Goal: Navigation & Orientation: Find specific page/section

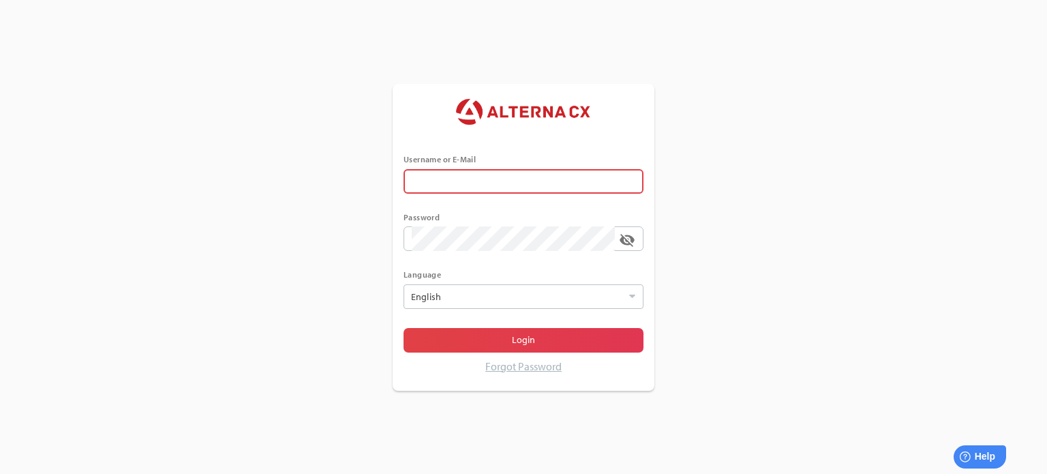
click at [534, 184] on input "text" at bounding box center [524, 181] width 224 height 25
click at [574, 177] on input "text" at bounding box center [524, 181] width 224 height 25
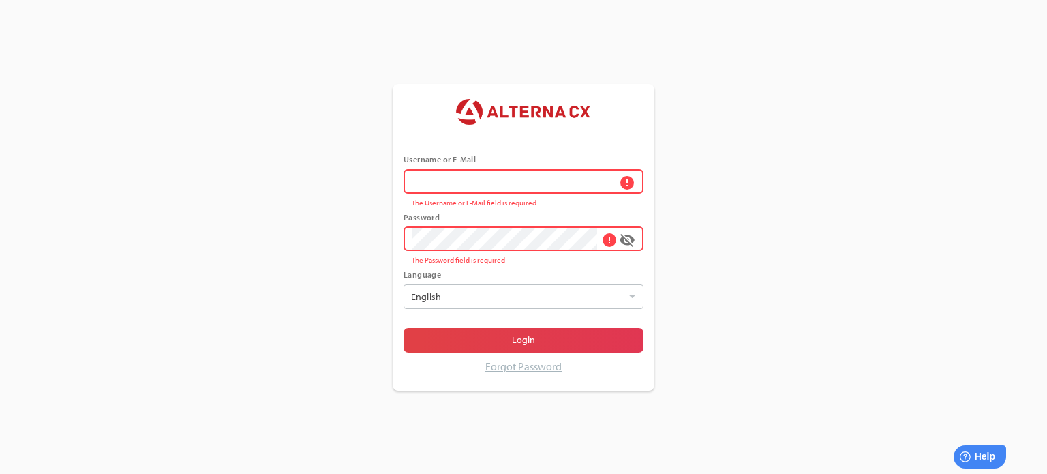
click at [526, 179] on input "error The Username or E-Mail field is required" at bounding box center [513, 181] width 203 height 25
type input "******"
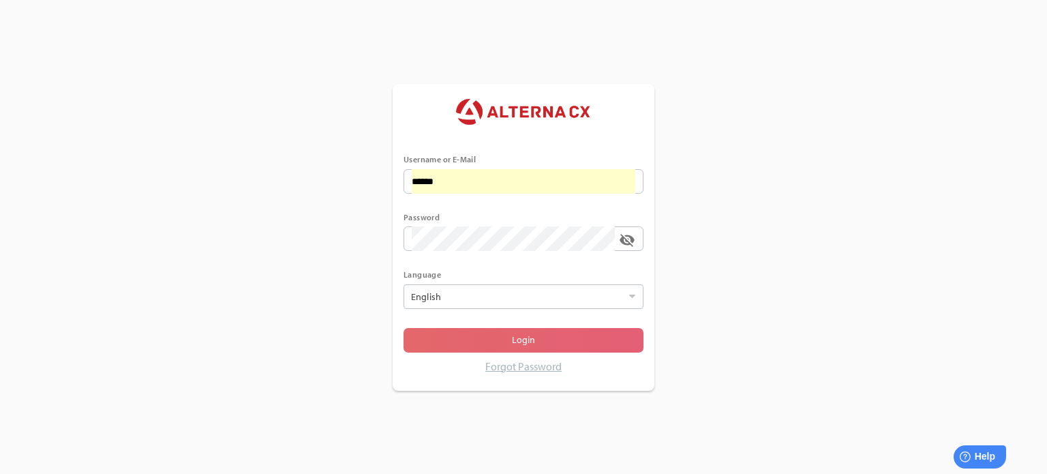
click at [517, 337] on span "Login" at bounding box center [523, 339] width 23 height 16
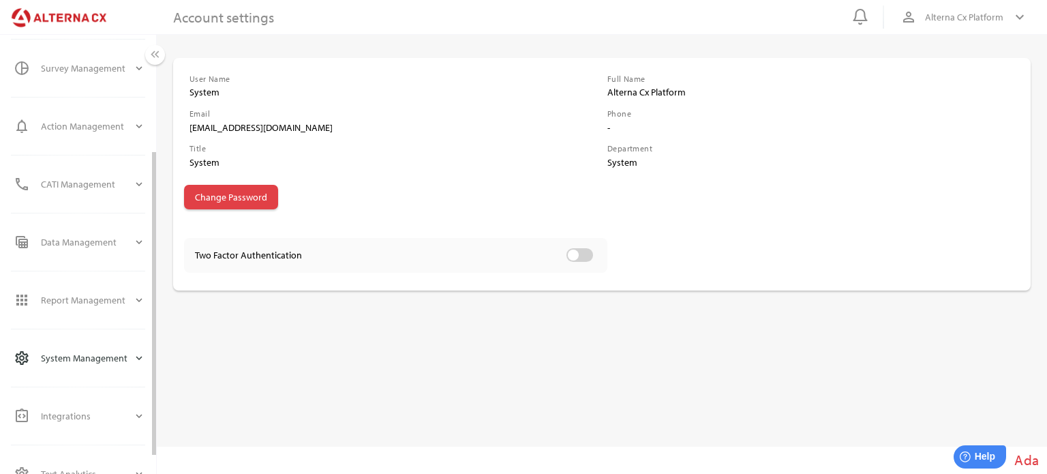
scroll to position [198, 0]
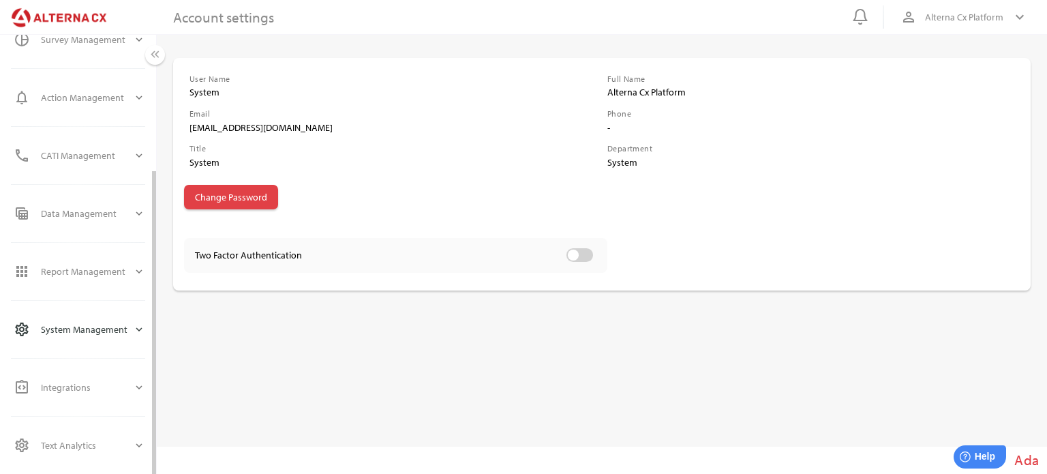
click at [104, 328] on div "System Management" at bounding box center [87, 329] width 92 height 33
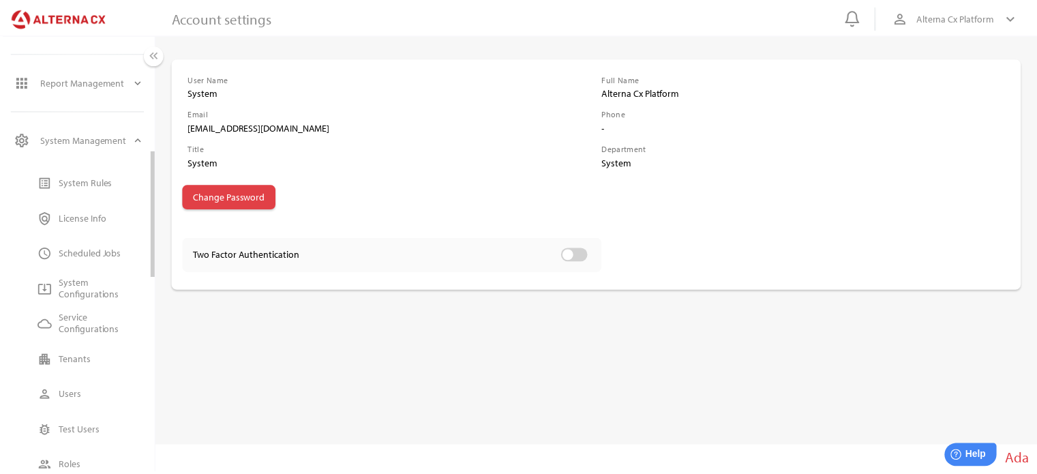
scroll to position [402, 0]
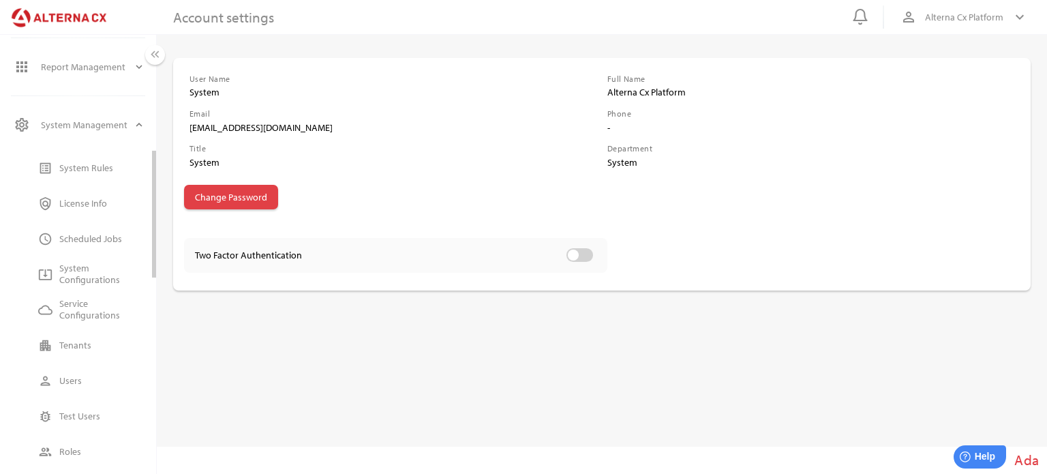
click at [83, 165] on div "System Rules" at bounding box center [102, 168] width 86 height 12
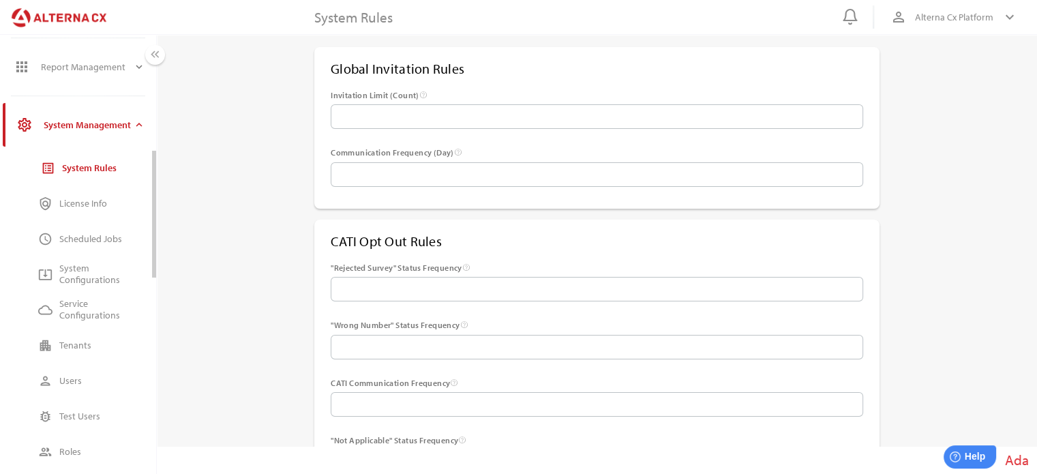
click at [87, 208] on div "License Info" at bounding box center [102, 204] width 86 height 12
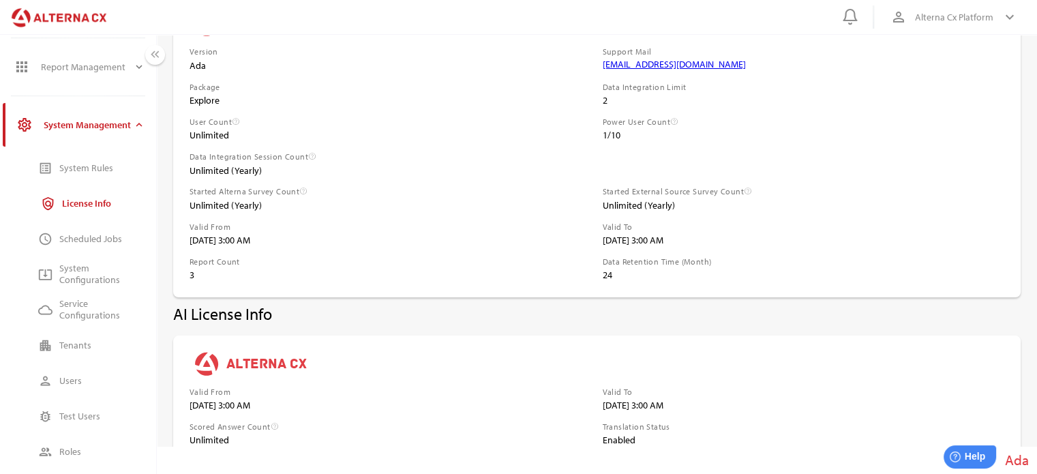
scroll to position [97, 0]
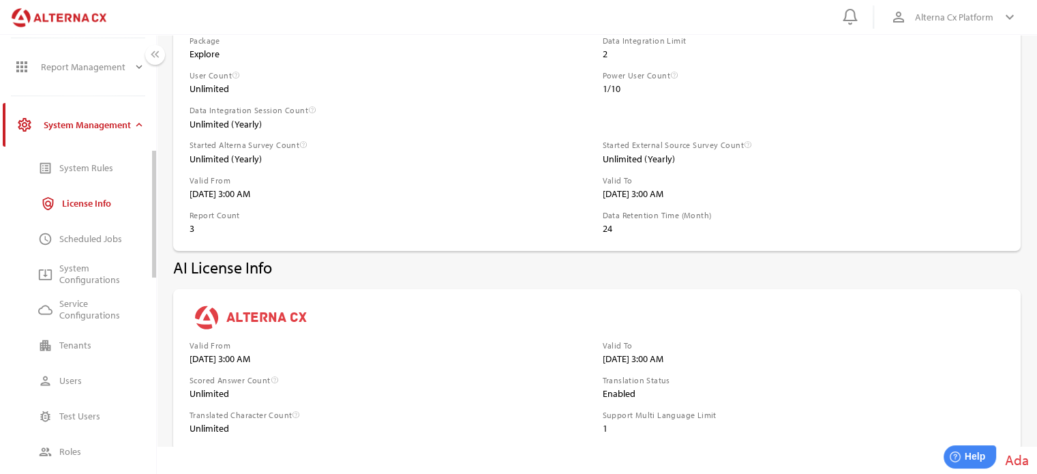
click at [119, 126] on div "System Management" at bounding box center [88, 124] width 89 height 33
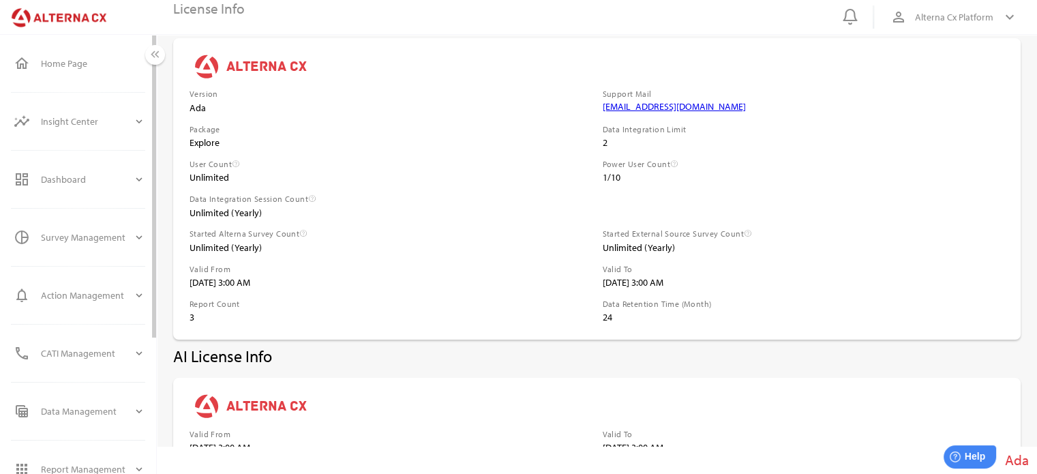
scroll to position [0, 0]
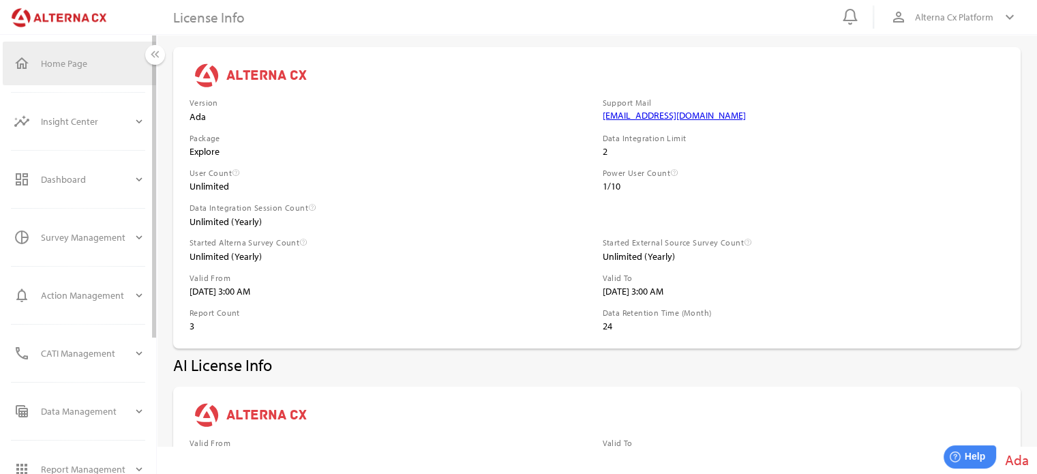
click at [61, 65] on div "Home Page" at bounding box center [93, 64] width 104 height 12
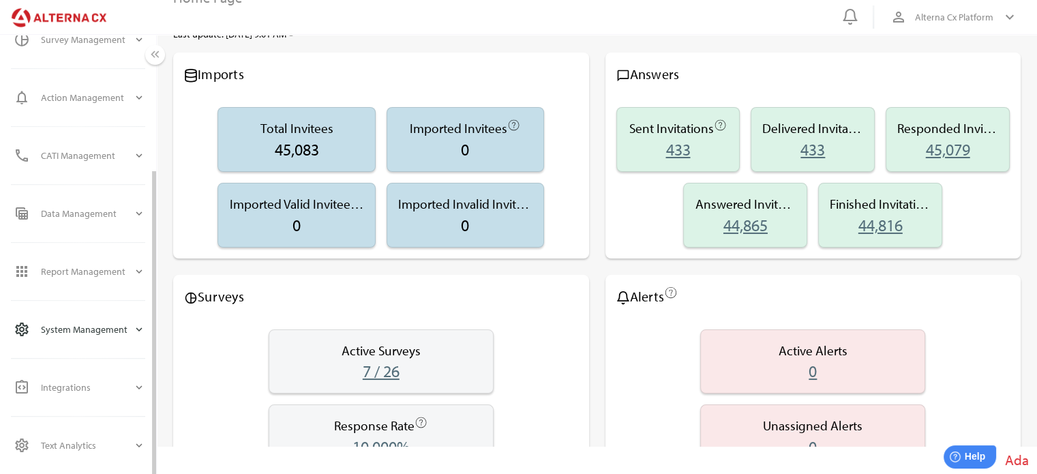
scroll to position [48, 0]
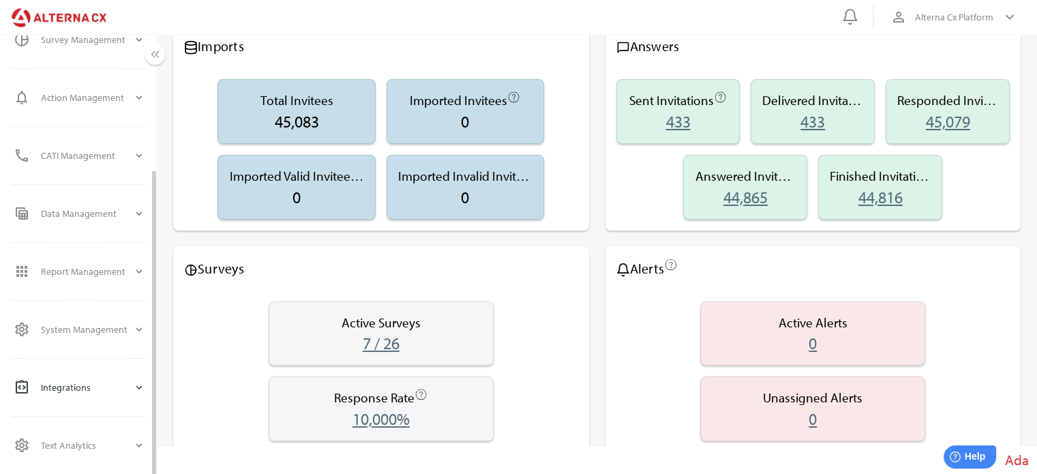
click at [139, 389] on icon "expand_more" at bounding box center [139, 387] width 12 height 12
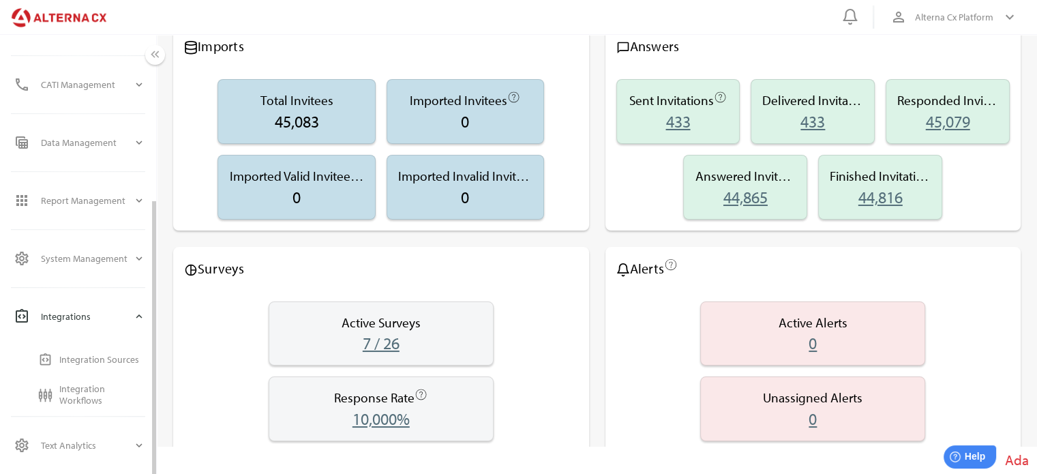
click at [142, 320] on icon "expand_more" at bounding box center [139, 316] width 12 height 12
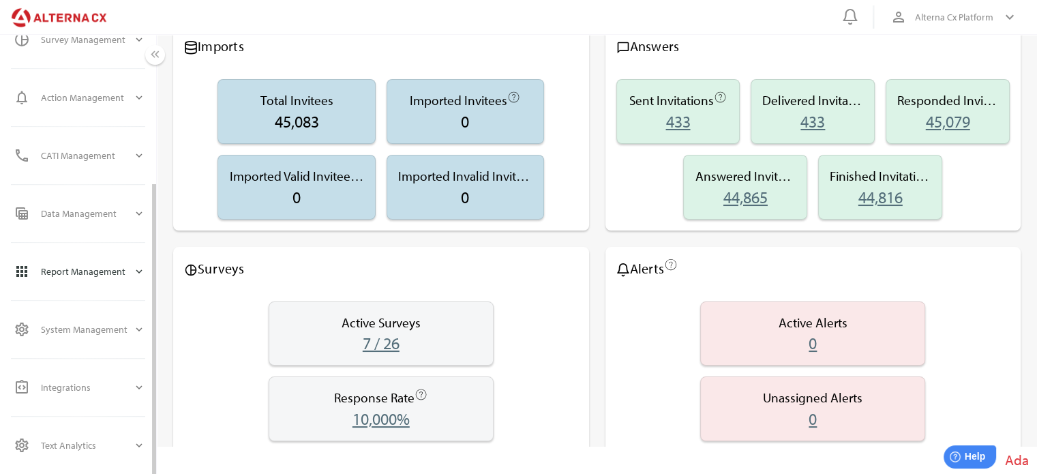
scroll to position [198, 0]
click at [135, 333] on icon "expand_more" at bounding box center [139, 329] width 12 height 12
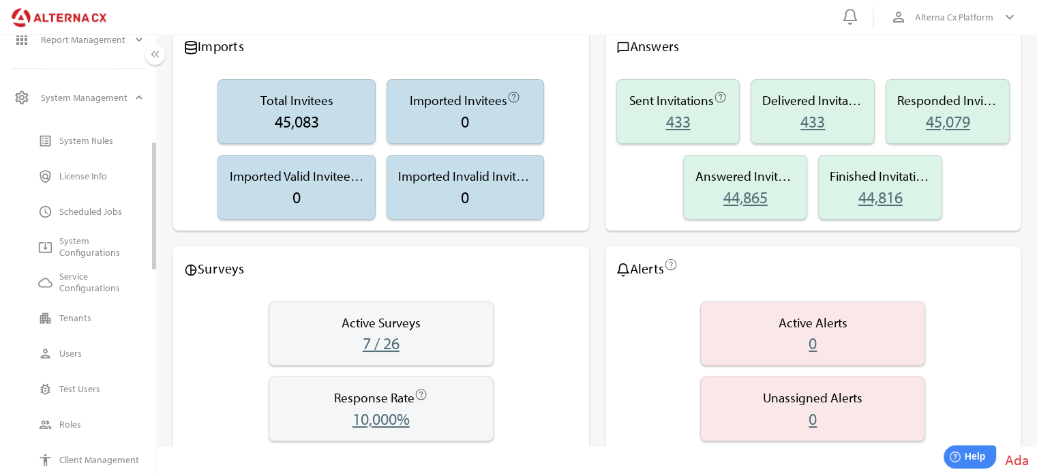
scroll to position [470, 0]
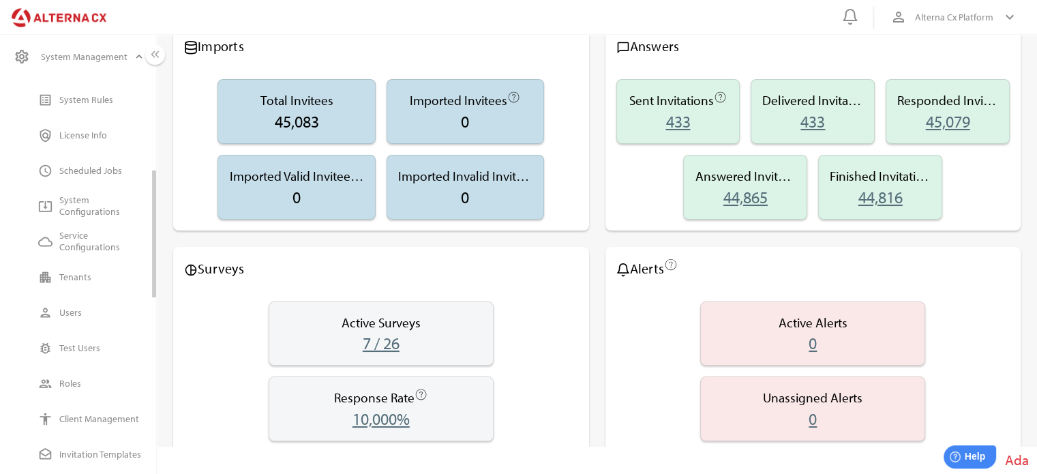
click at [66, 307] on div "Users" at bounding box center [102, 313] width 86 height 12
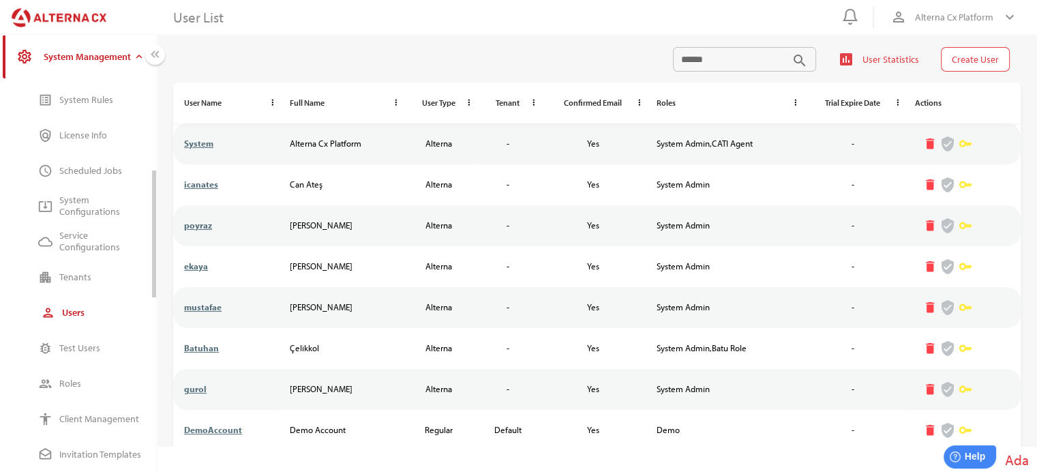
click at [65, 275] on div "Tenants" at bounding box center [102, 277] width 86 height 12
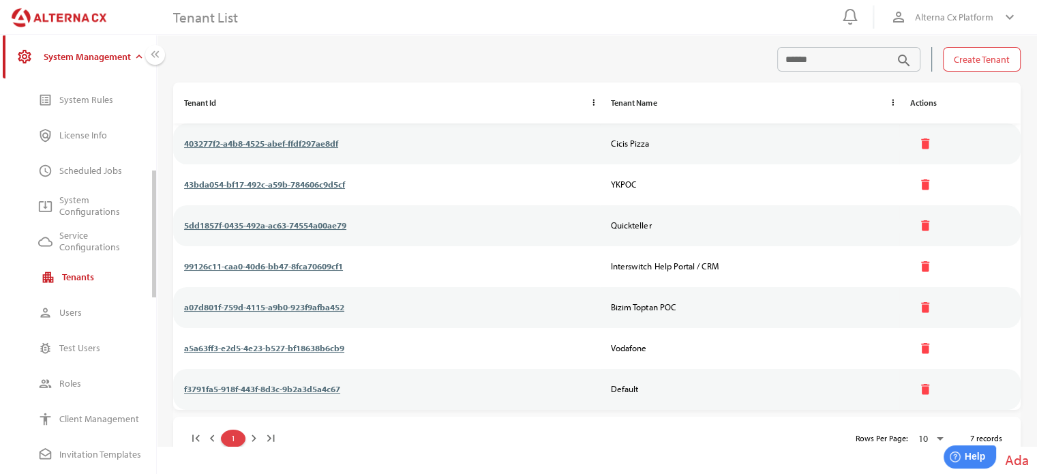
click at [72, 232] on div "Service Configurations" at bounding box center [102, 241] width 86 height 23
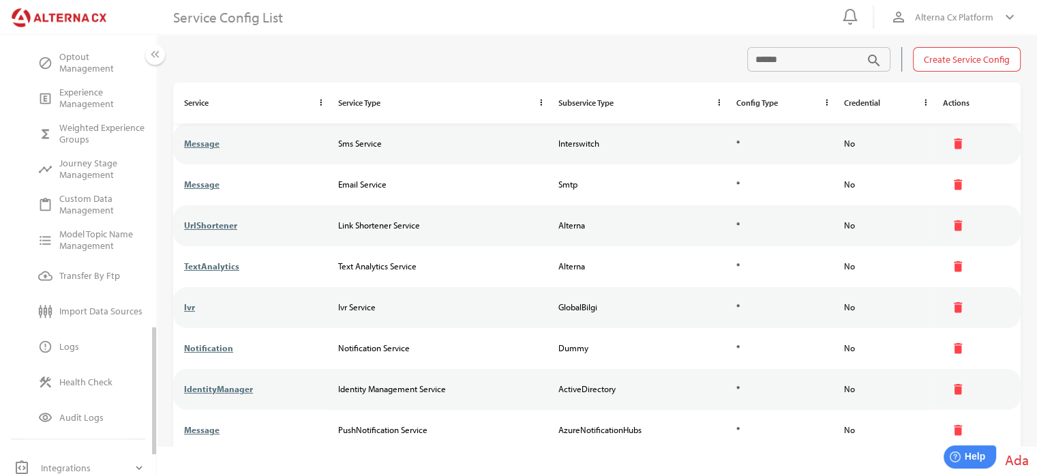
scroll to position [1016, 0]
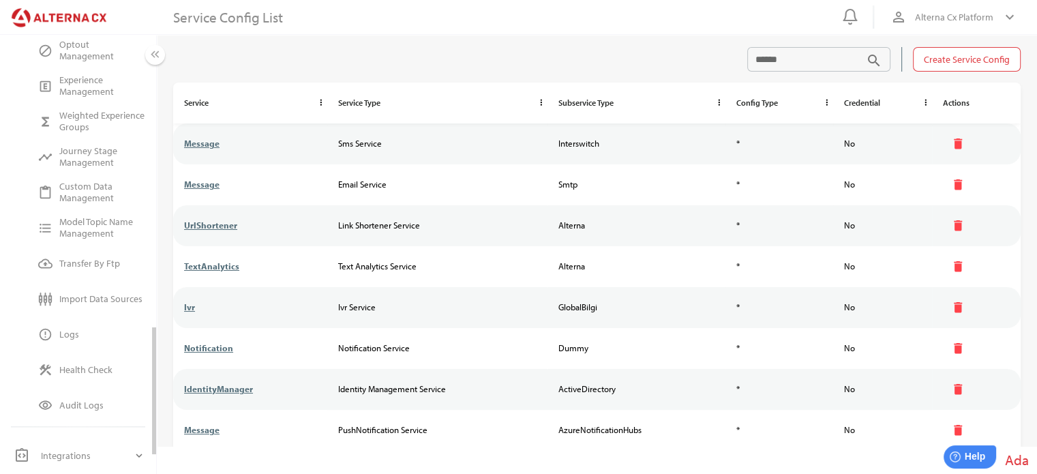
click at [73, 335] on div "Logs" at bounding box center [102, 335] width 86 height 12
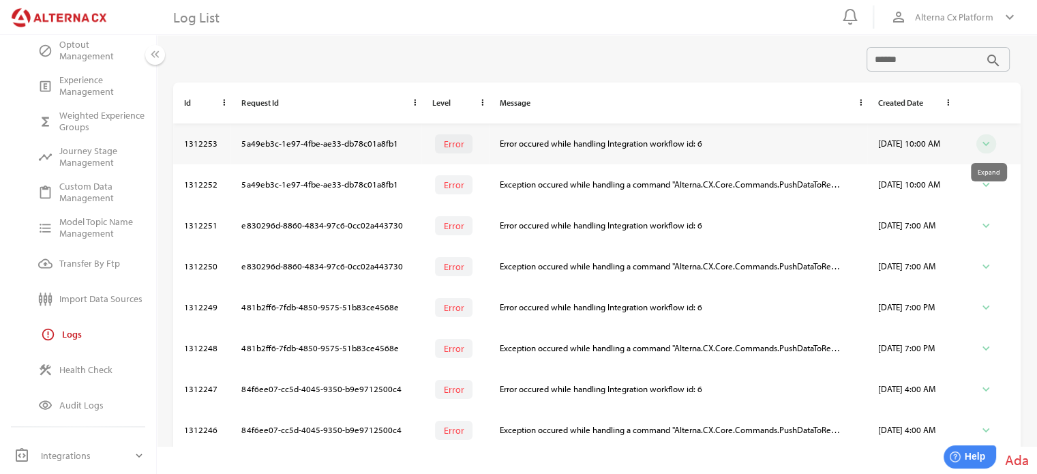
click at [988, 143] on icon "expand_more" at bounding box center [986, 144] width 14 height 14
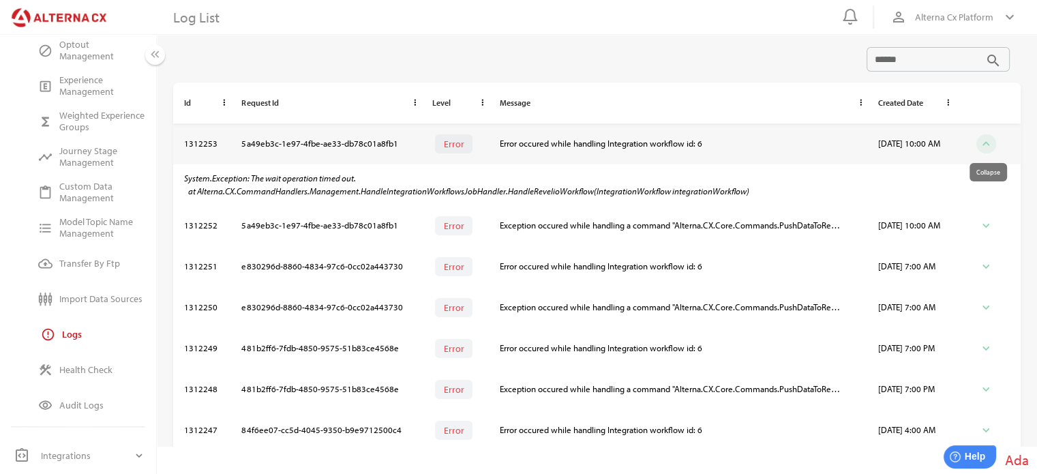
click at [988, 143] on icon "expand_less" at bounding box center [986, 144] width 14 height 14
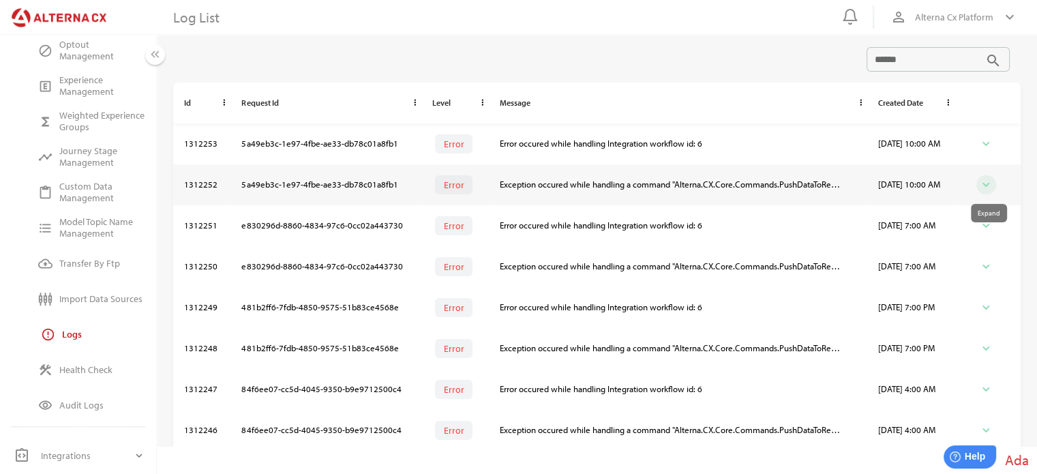
click at [988, 179] on icon "expand_more" at bounding box center [986, 185] width 14 height 14
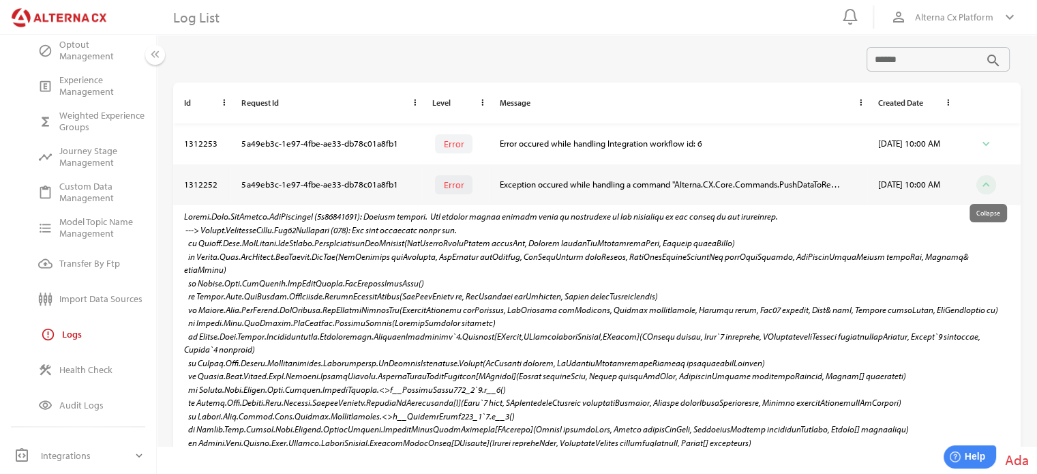
click at [990, 185] on icon "expand_less" at bounding box center [986, 185] width 14 height 14
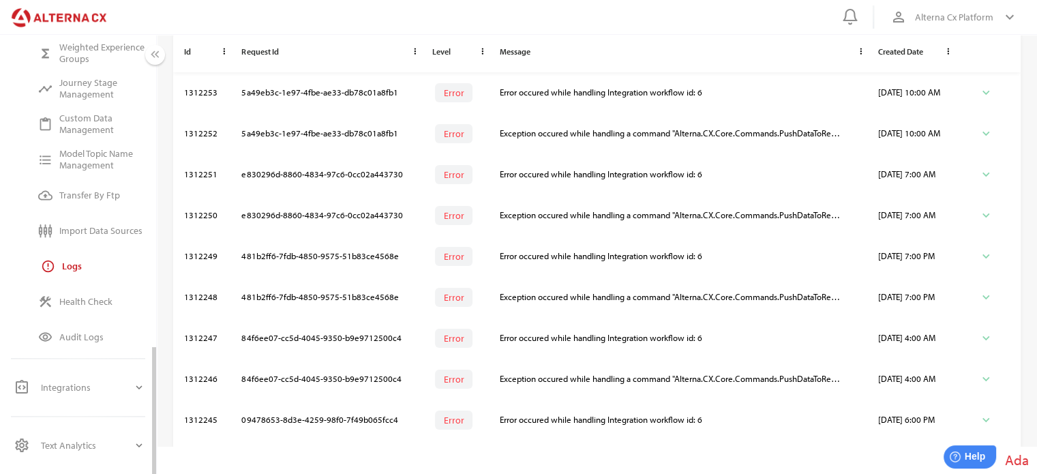
scroll to position [132, 0]
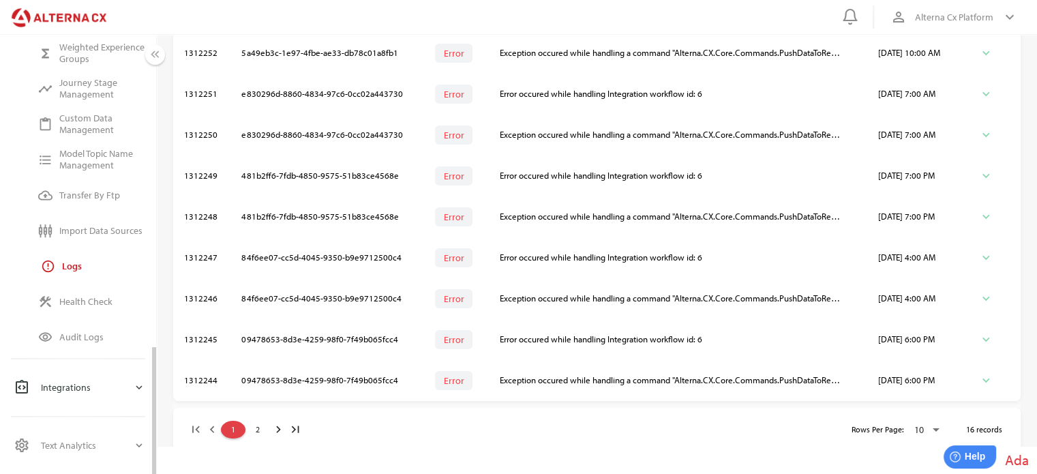
click at [140, 387] on icon "expand_more" at bounding box center [139, 387] width 12 height 12
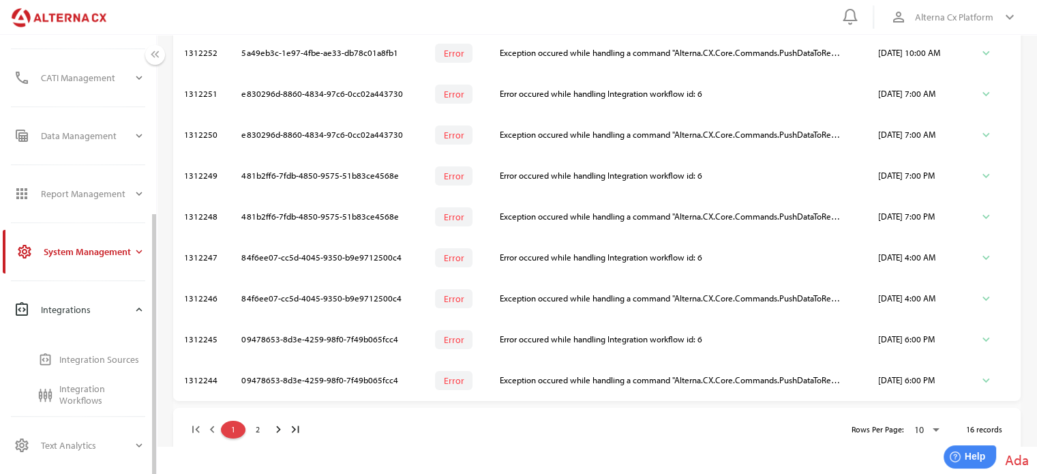
scroll to position [269, 0]
click at [97, 360] on div "Integration Sources" at bounding box center [102, 360] width 86 height 12
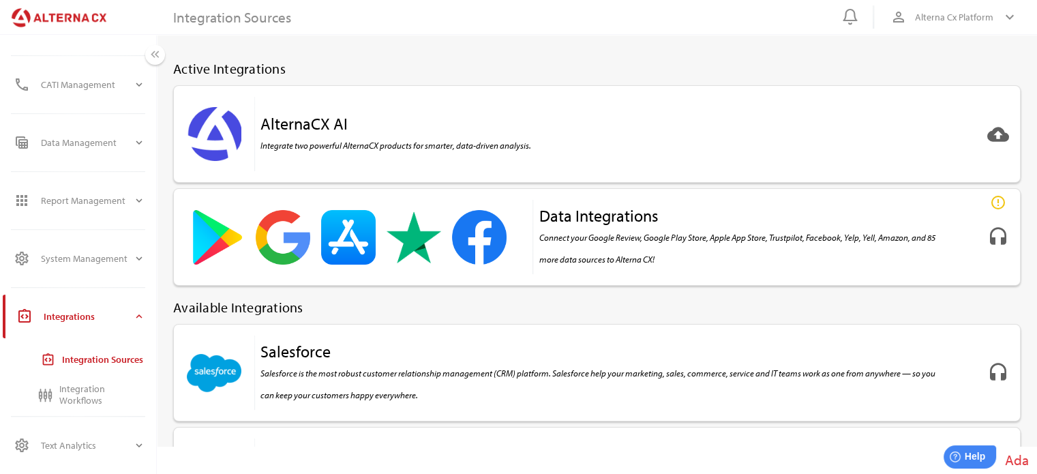
click at [377, 127] on div "AlternaCX AI Integrate two powerful AlternaCX products for smarter, data-driven…" at bounding box center [395, 134] width 271 height 44
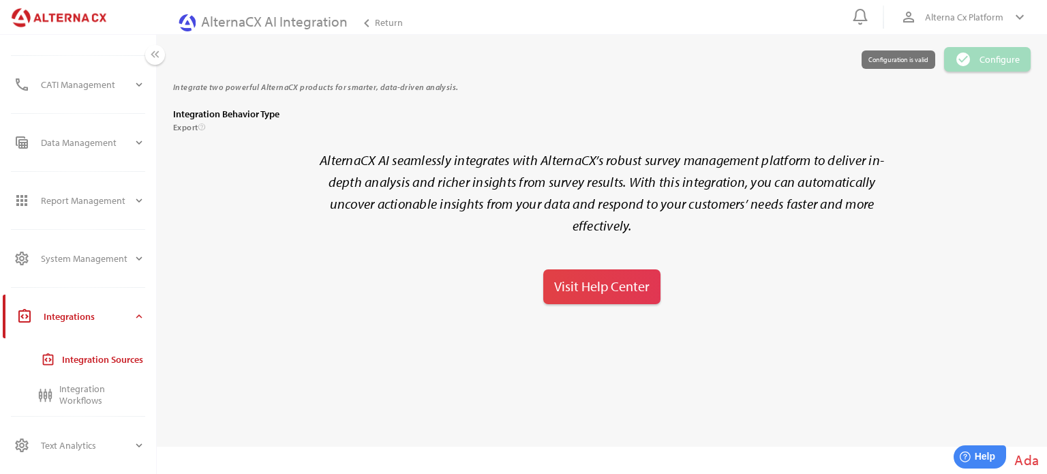
click at [988, 58] on span "Configure" at bounding box center [1000, 59] width 40 height 16
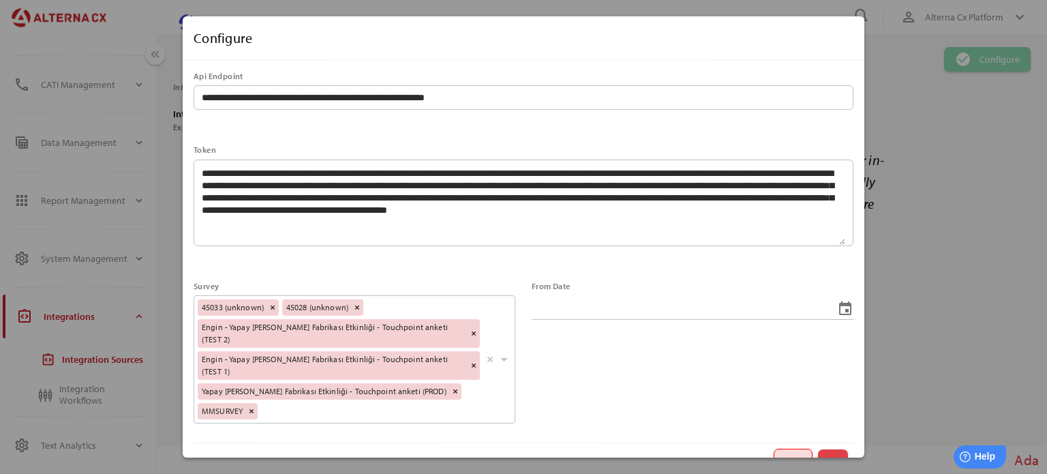
click at [780, 453] on span "Cancel" at bounding box center [793, 461] width 27 height 16
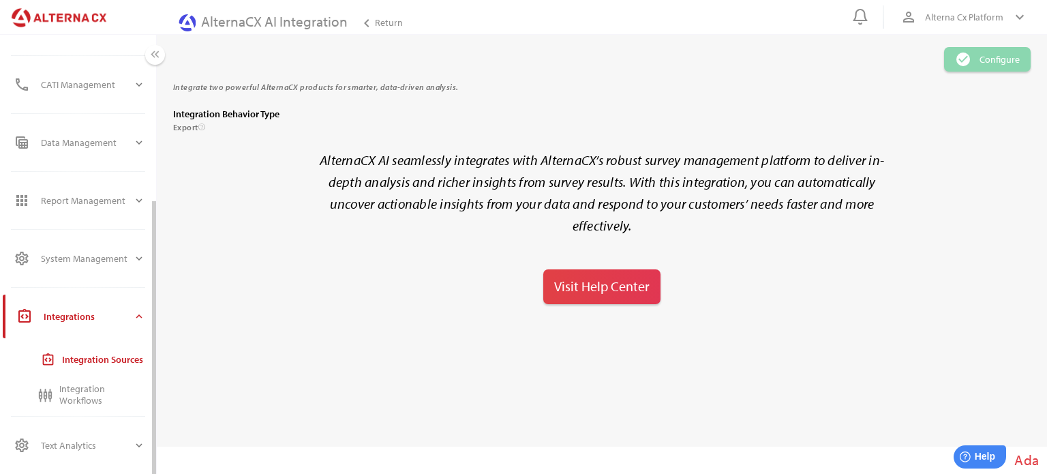
click at [61, 387] on div "Integration Workflows" at bounding box center [102, 394] width 86 height 23
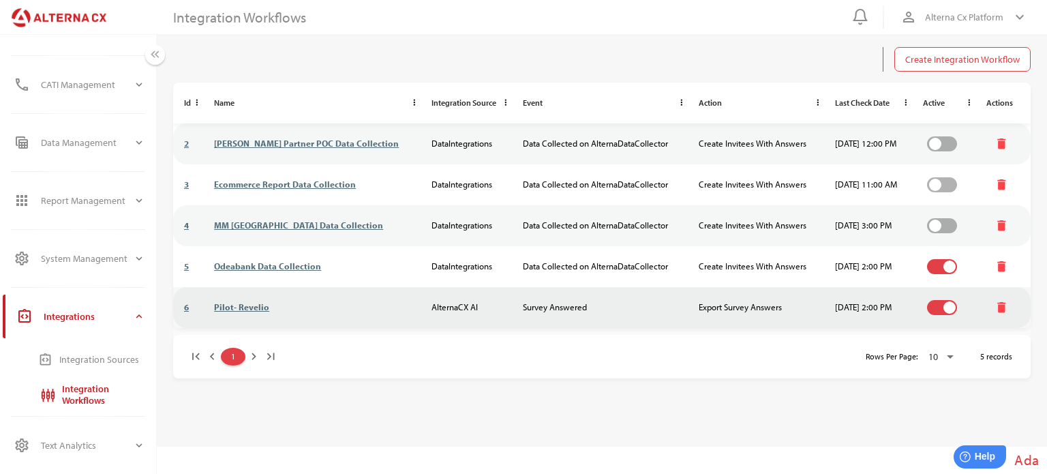
click at [249, 308] on link "Pilot- Revelio" at bounding box center [241, 306] width 55 height 11
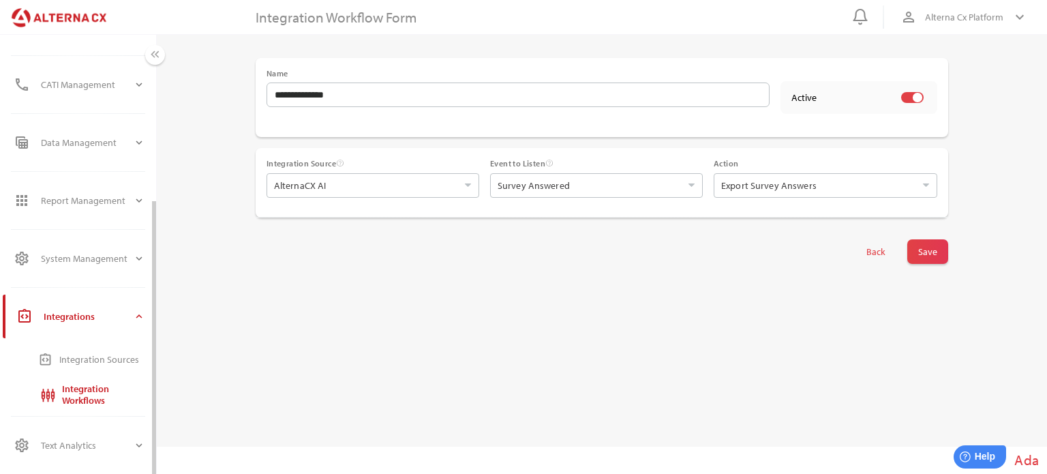
click at [87, 351] on div "Integration Sources" at bounding box center [102, 359] width 86 height 22
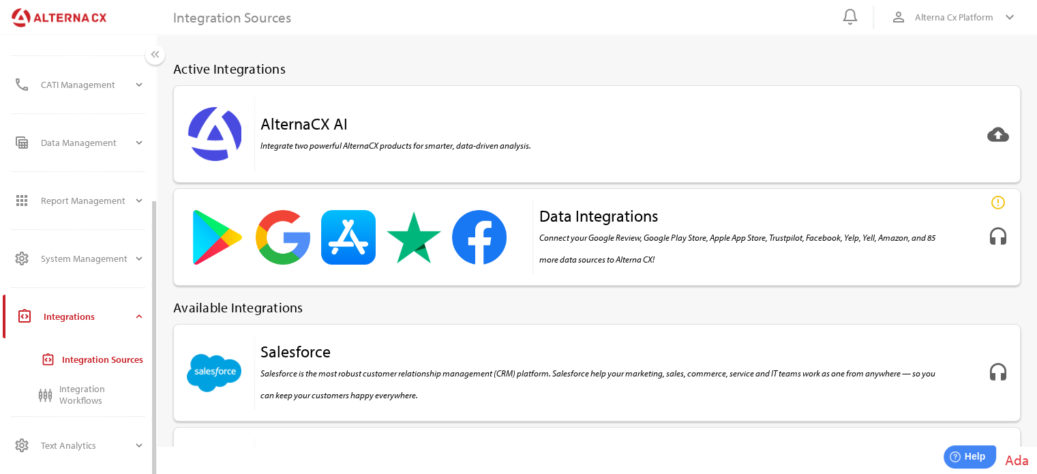
click at [85, 314] on div "Integrations" at bounding box center [88, 316] width 89 height 33
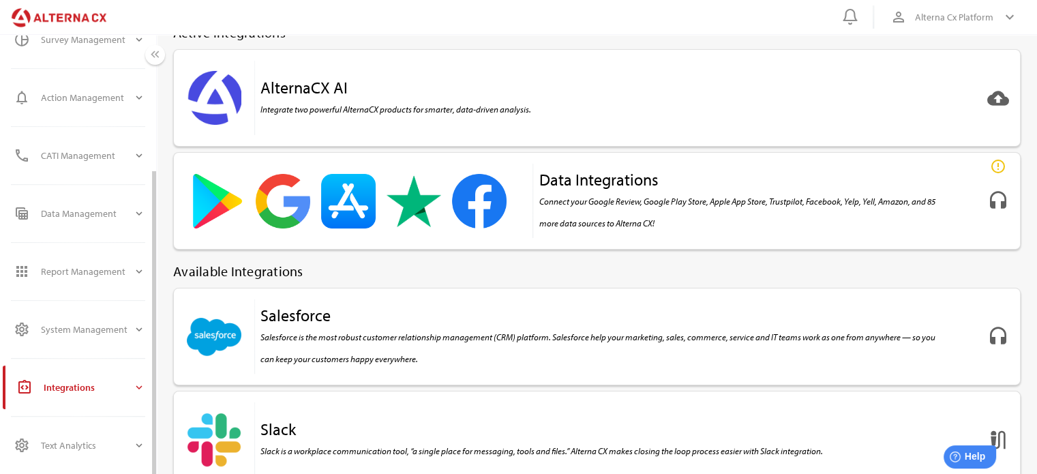
scroll to position [341, 0]
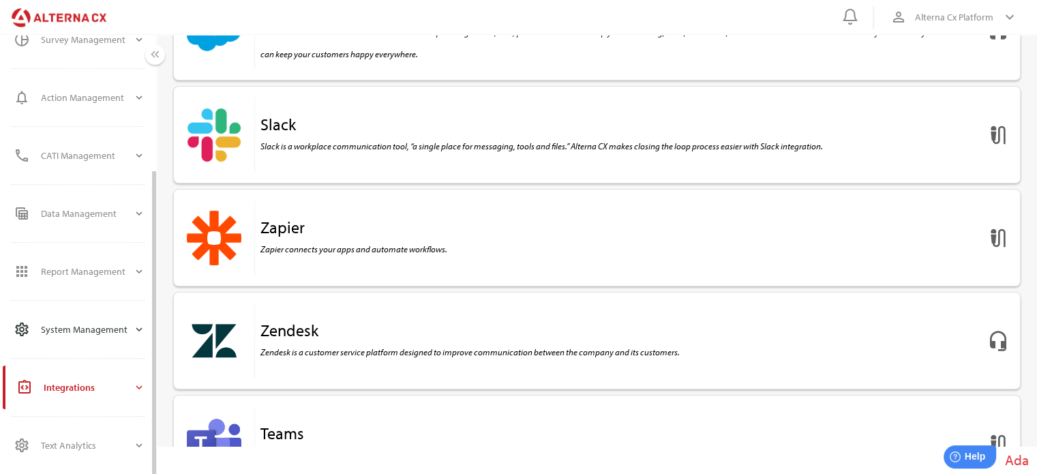
click at [102, 325] on div "System Management" at bounding box center [87, 329] width 92 height 33
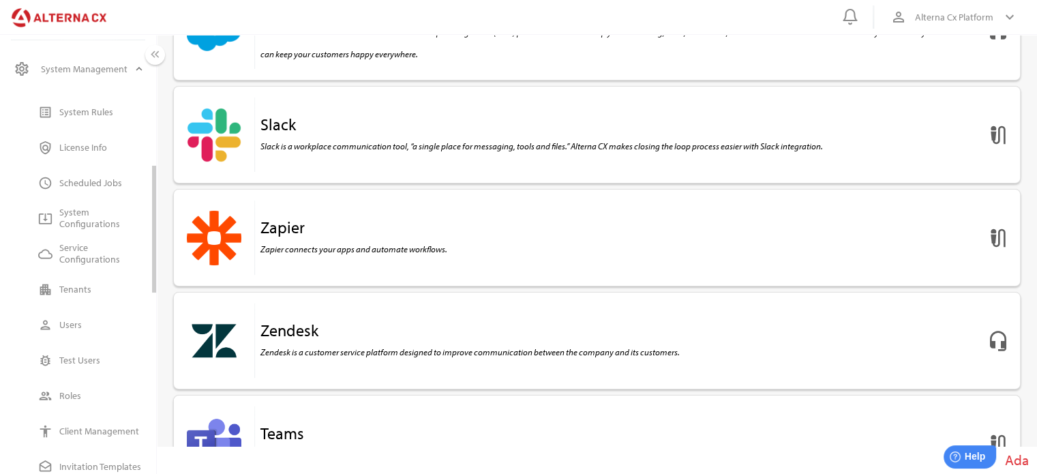
scroll to position [470, 0]
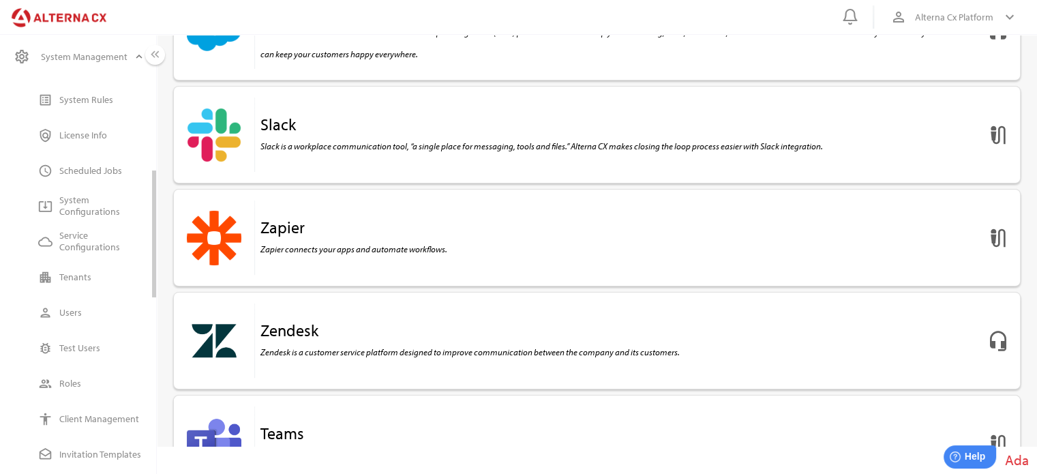
click at [74, 234] on div "Service Configurations" at bounding box center [102, 241] width 86 height 23
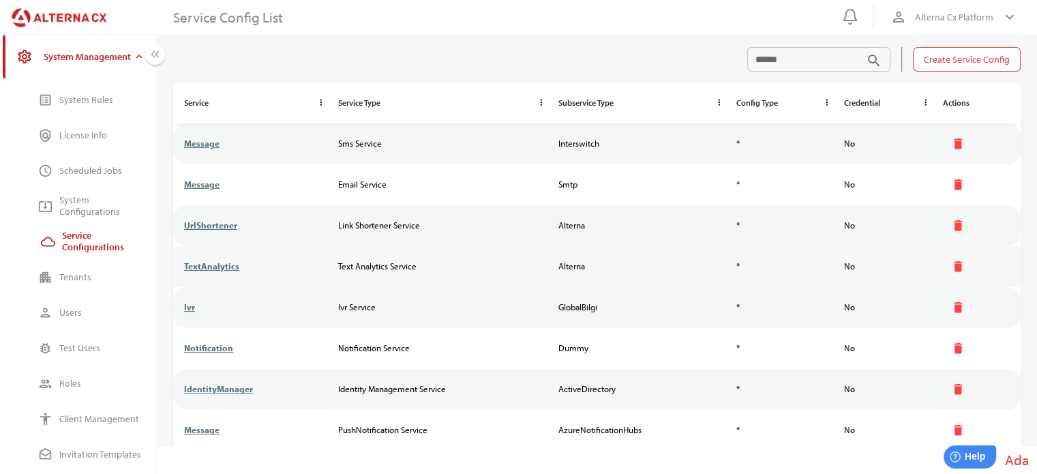
click at [209, 264] on link "TextAnalytics" at bounding box center [211, 265] width 55 height 11
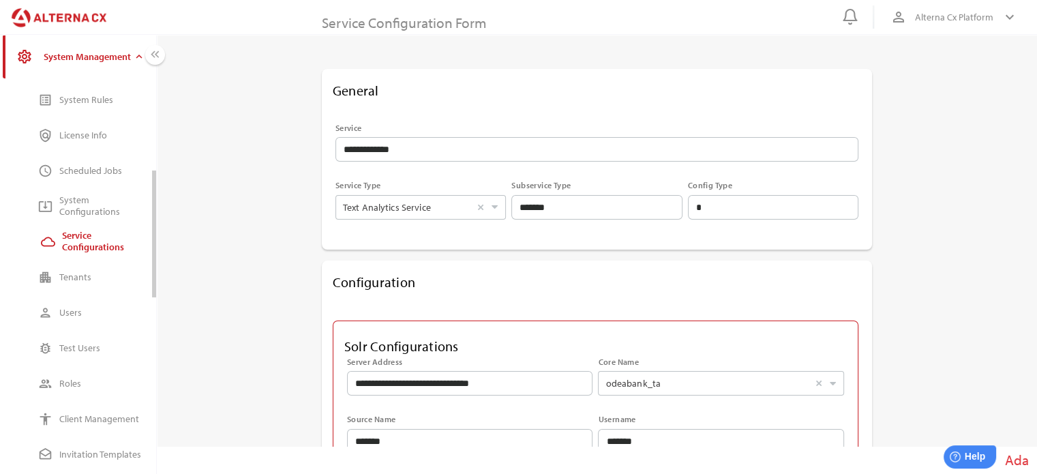
click at [62, 133] on div "License Info" at bounding box center [102, 136] width 86 height 12
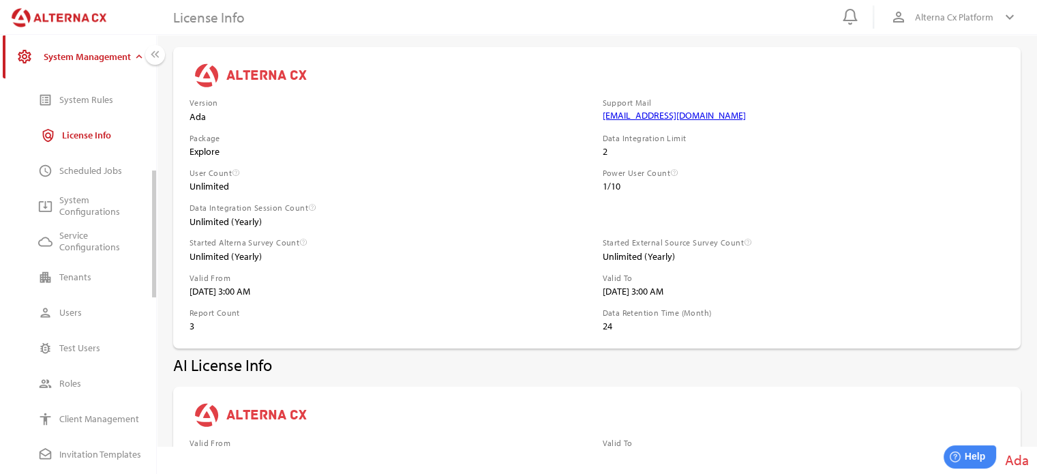
click at [76, 97] on div "System Rules" at bounding box center [102, 100] width 86 height 12
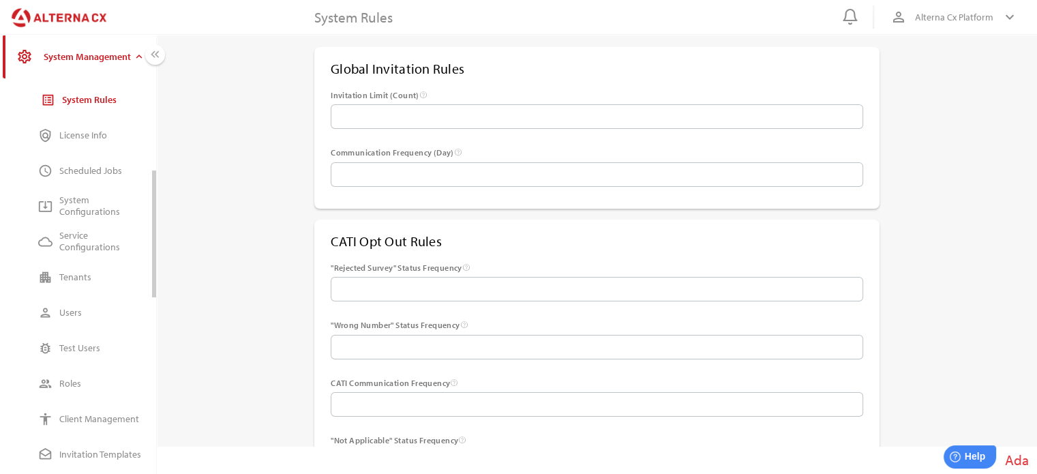
click at [134, 57] on icon "expand_more" at bounding box center [139, 56] width 12 height 12
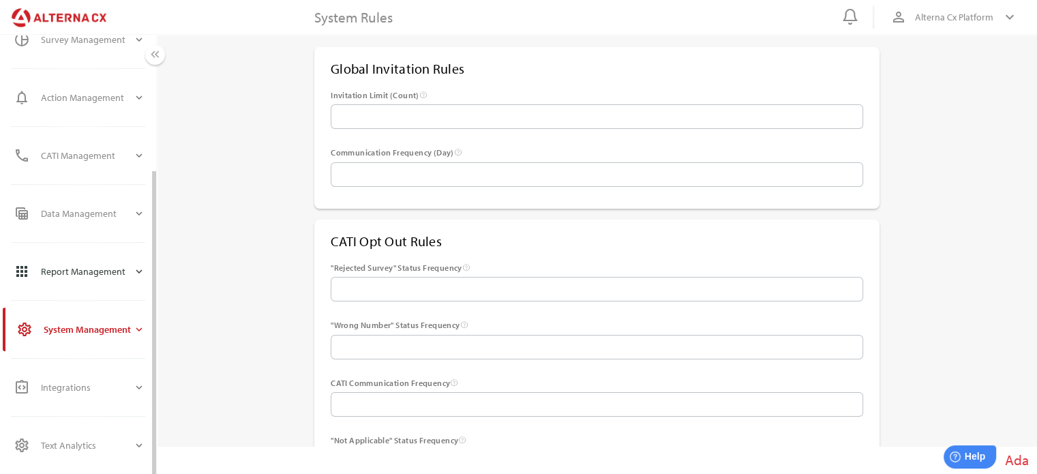
scroll to position [198, 0]
